Goal: Task Accomplishment & Management: Complete application form

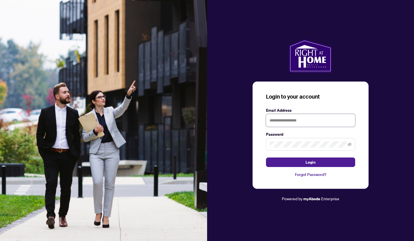
click at [290, 119] on input "text" at bounding box center [310, 120] width 89 height 13
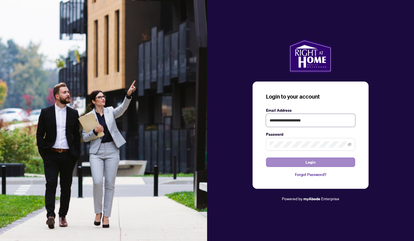
type input "**********"
click at [307, 162] on span "Login" at bounding box center [310, 161] width 10 height 9
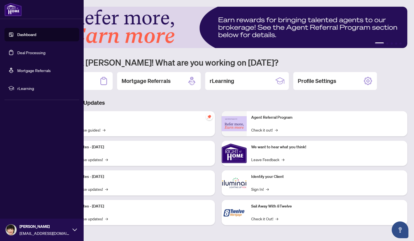
click at [30, 55] on link "Deal Processing" at bounding box center [31, 52] width 28 height 5
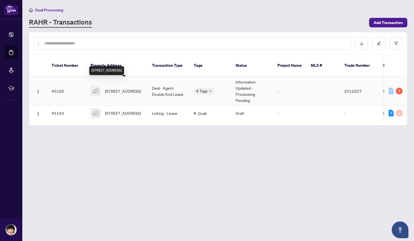
click at [116, 89] on span "[STREET_ADDRESS]" at bounding box center [123, 91] width 36 height 6
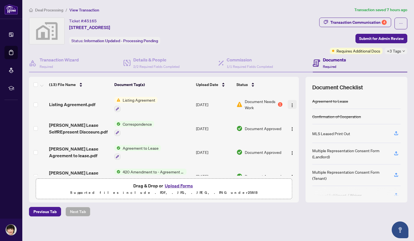
click at [291, 105] on img "button" at bounding box center [292, 105] width 4 height 4
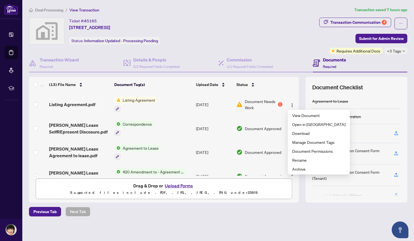
click at [187, 184] on button "Upload Forms" at bounding box center [178, 185] width 31 height 7
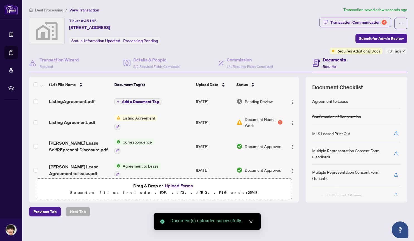
click at [119, 101] on icon "plus" at bounding box center [118, 101] width 3 height 3
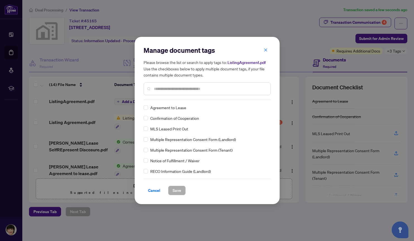
click at [150, 110] on span "Agreement to Lease" at bounding box center [168, 107] width 36 height 6
click at [177, 191] on span "Save" at bounding box center [177, 190] width 9 height 9
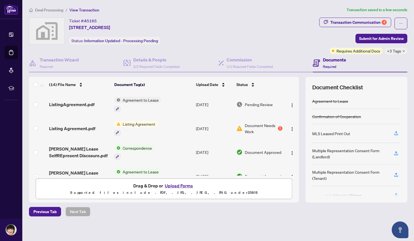
click at [400, 50] on span "+3 Tags" at bounding box center [394, 51] width 14 height 6
click at [302, 31] on div "Ticket #: 45165 [STREET_ADDRESS] Status: Information Updated - Processing Pendi…" at bounding box center [173, 31] width 288 height 27
click at [380, 19] on div "Transaction Communication 4" at bounding box center [358, 22] width 56 height 9
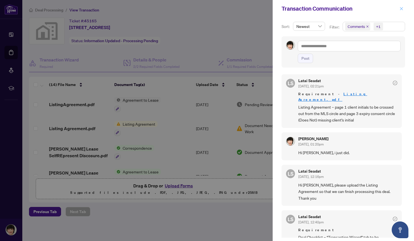
click at [402, 9] on icon "close" at bounding box center [401, 9] width 4 height 4
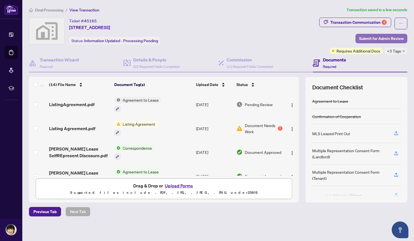
click at [394, 40] on span "Submit for Admin Review" at bounding box center [381, 38] width 45 height 9
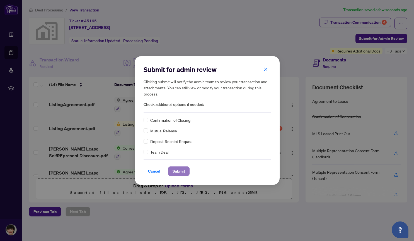
click at [184, 168] on span "Submit" at bounding box center [179, 170] width 13 height 9
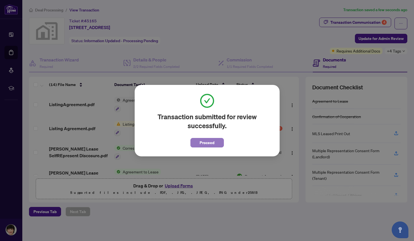
click at [204, 144] on span "Proceed" at bounding box center [207, 142] width 15 height 9
